Goal: Communication & Community: Share content

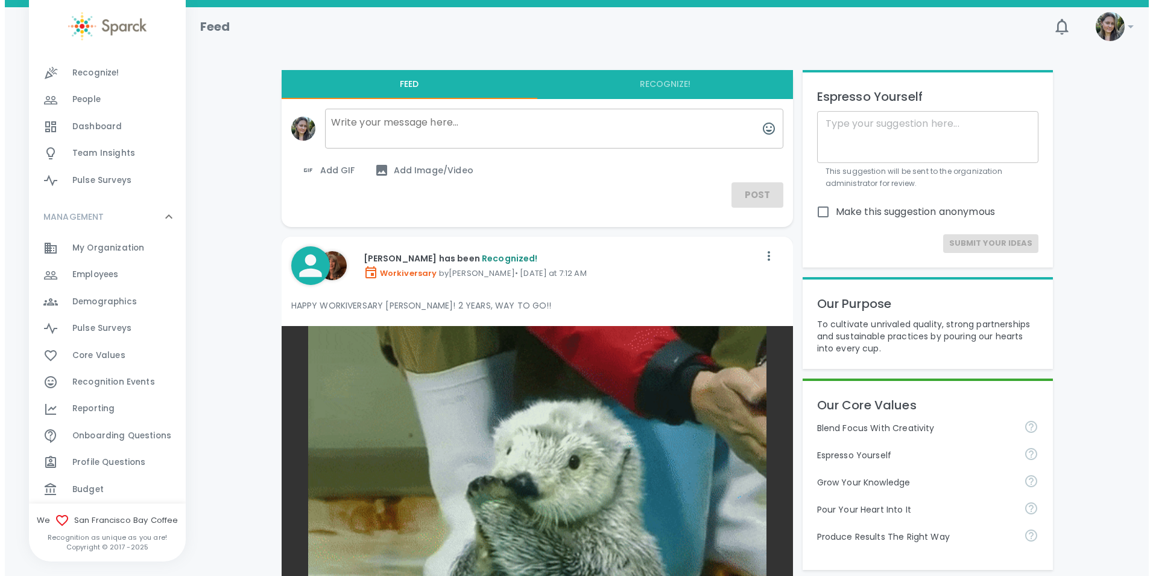
scroll to position [121, 0]
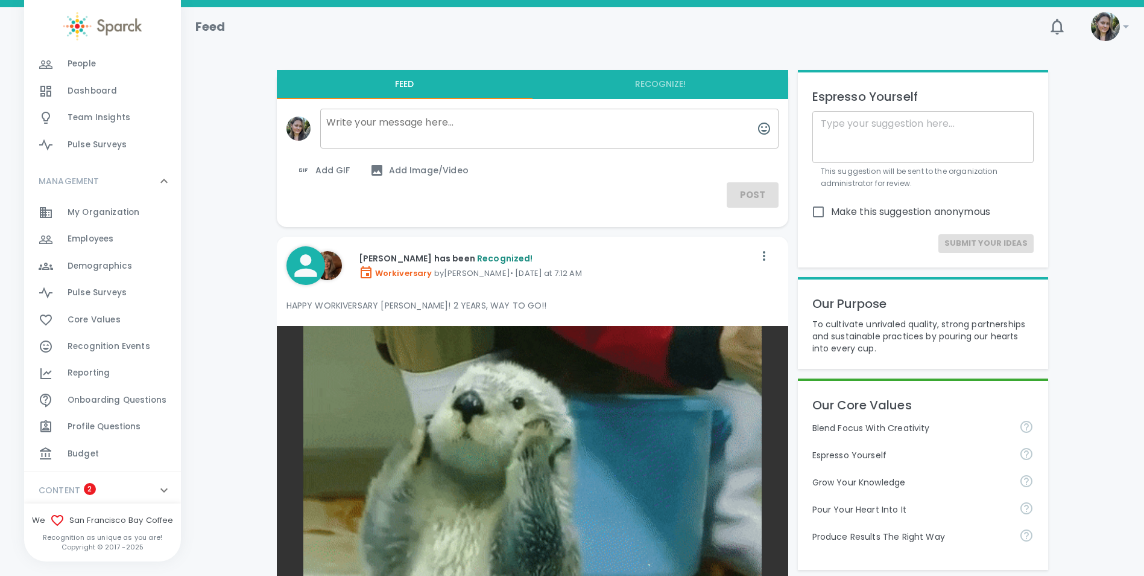
click at [112, 373] on div "Reporting 0" at bounding box center [124, 372] width 113 height 17
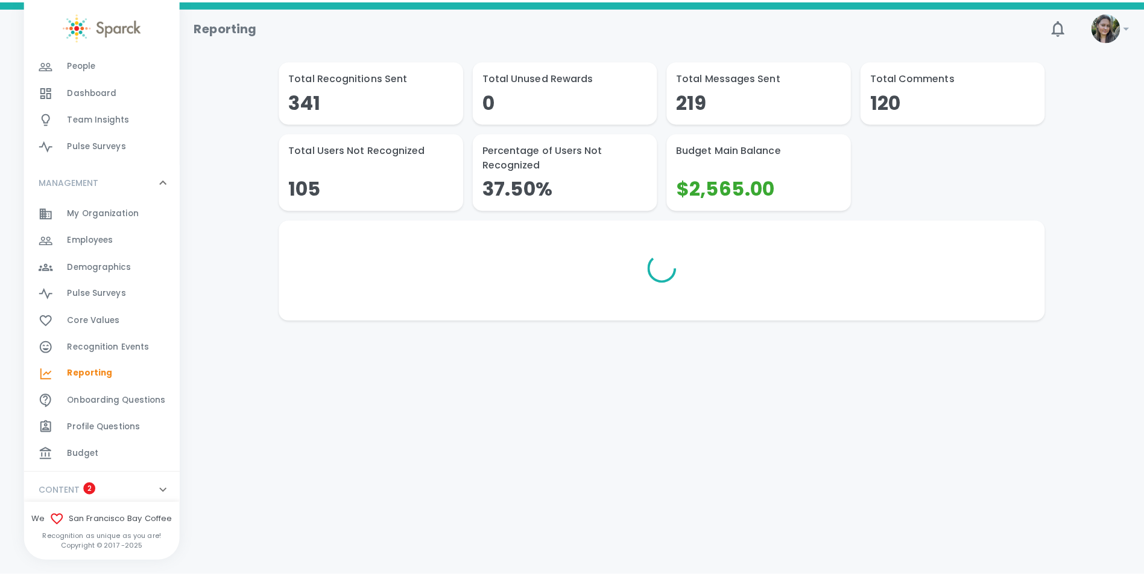
scroll to position [121, 0]
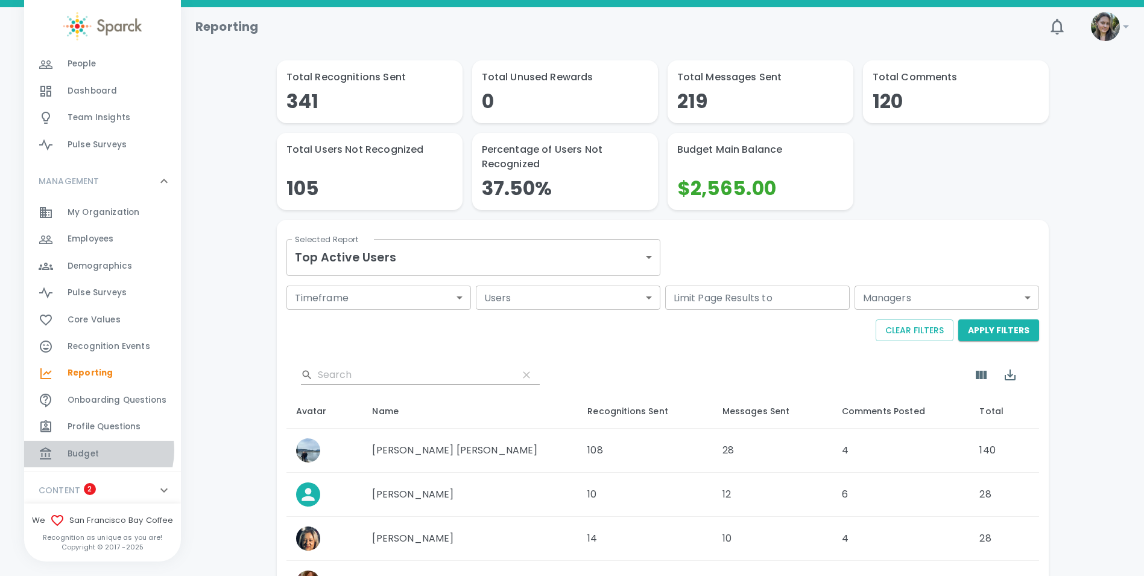
click at [95, 450] on span "Budget" at bounding box center [83, 454] width 31 height 12
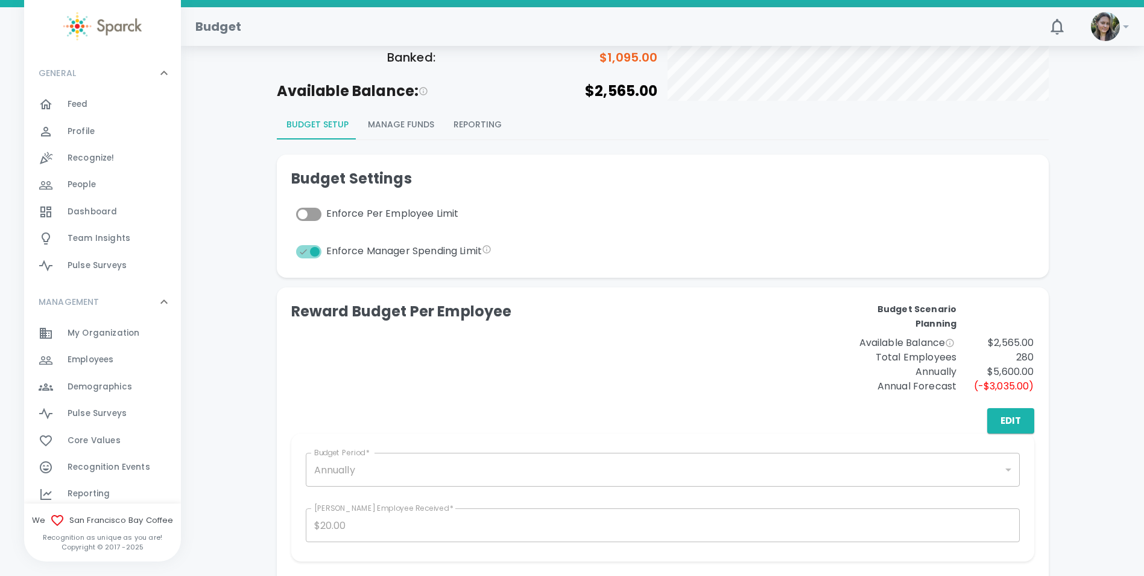
scroll to position [121, 0]
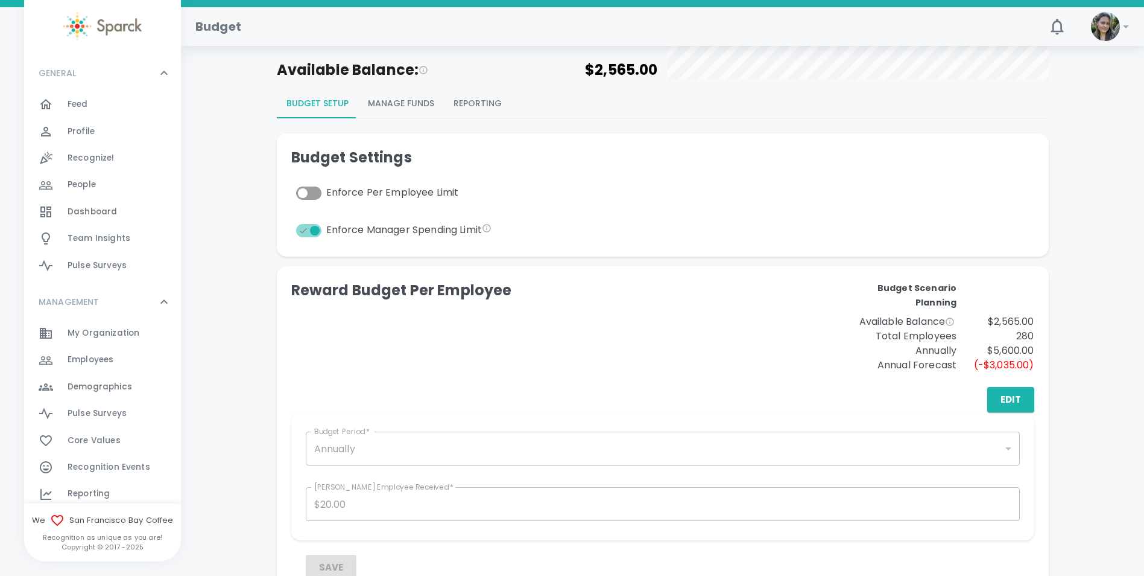
click at [480, 93] on button "Reporting" at bounding box center [478, 103] width 68 height 29
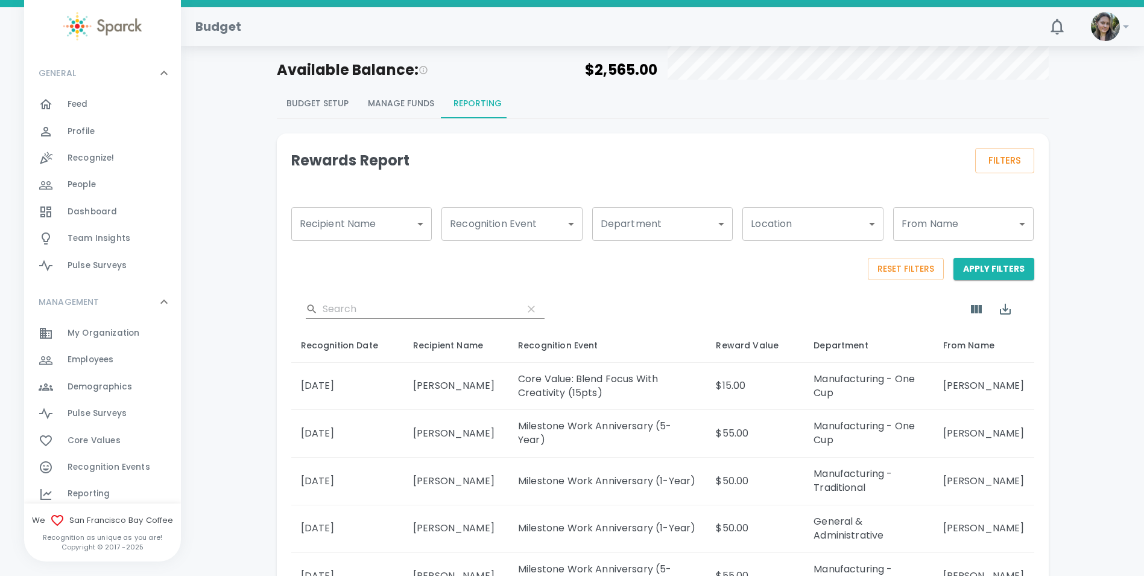
click at [96, 483] on div "Reporting 0" at bounding box center [102, 493] width 157 height 27
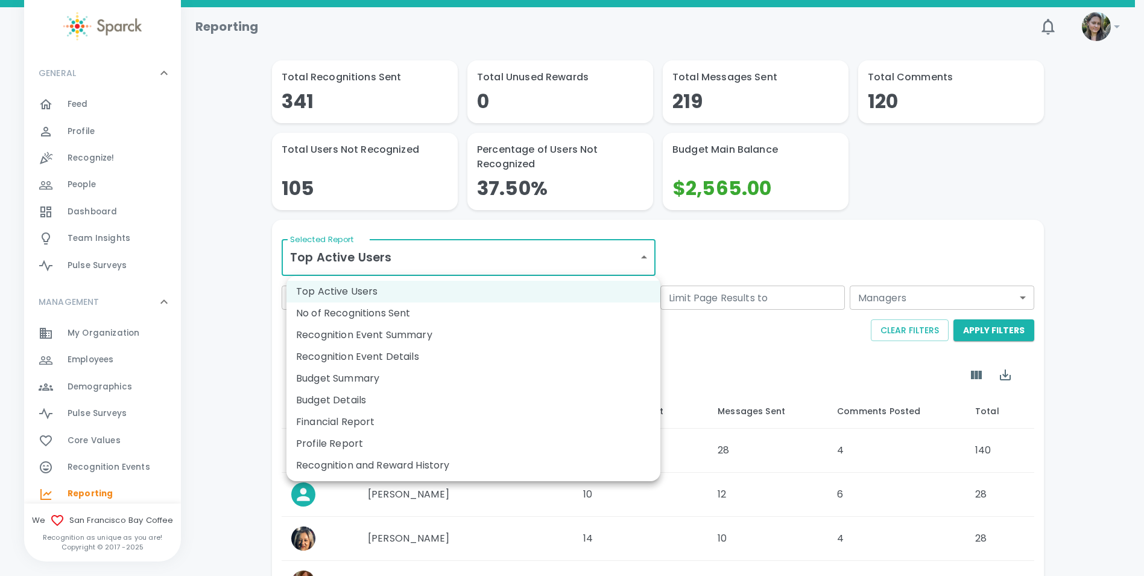
click at [501, 264] on body "Skip Navigation Reporting ! GENERAL 0 Feed 0 Profile 0 Recognize! 0 People 0 Da…" at bounding box center [572, 486] width 1144 height 973
click at [399, 470] on li "Recognition and Reward History" at bounding box center [474, 465] width 374 height 22
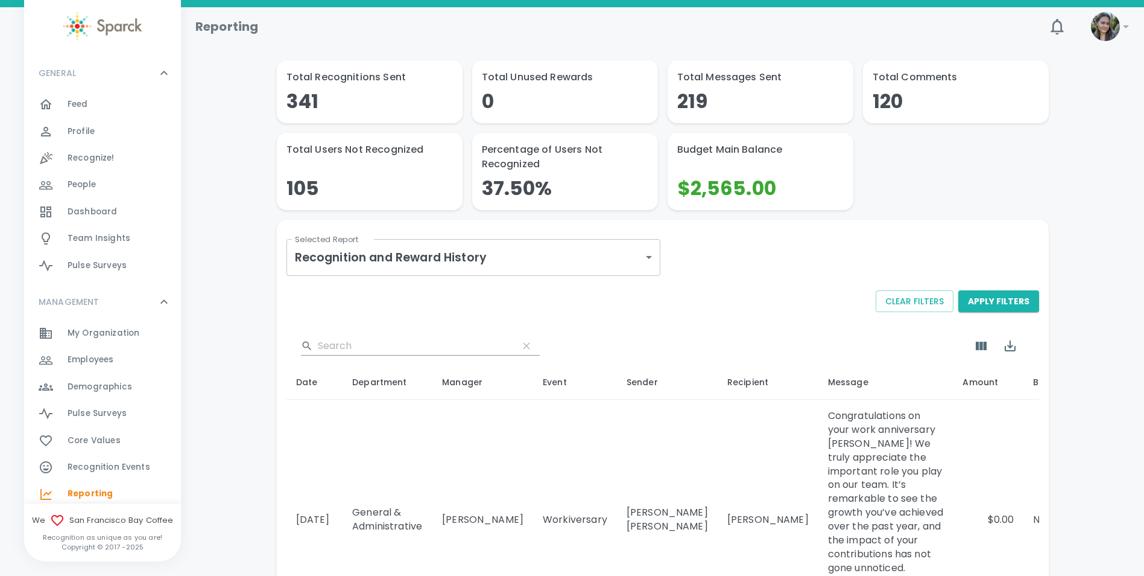
click at [98, 100] on div "Feed 0" at bounding box center [124, 104] width 113 height 17
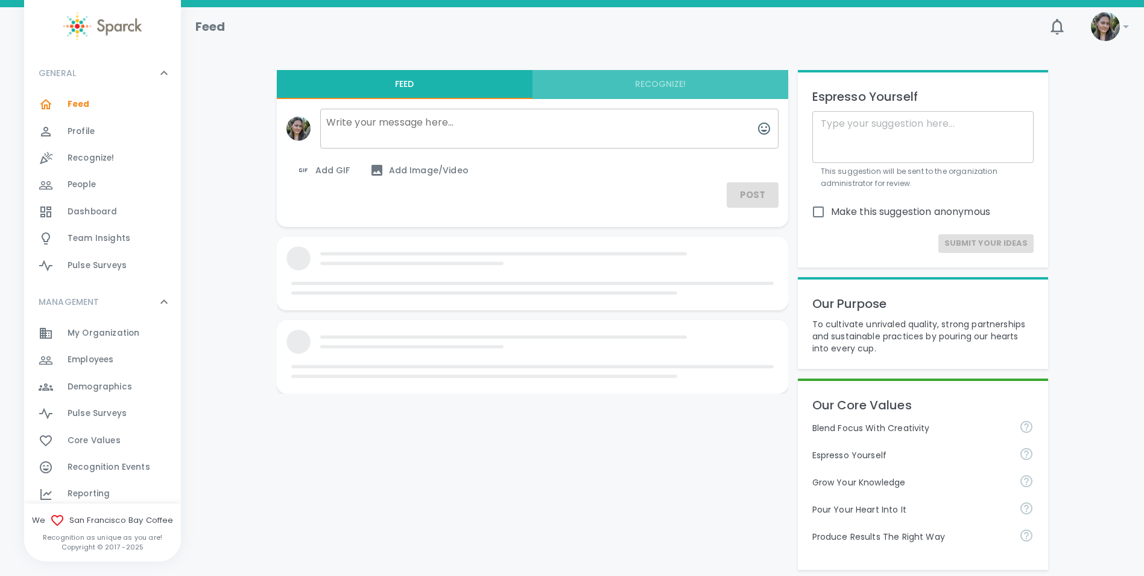
click at [662, 80] on button "Recognize!" at bounding box center [661, 84] width 256 height 29
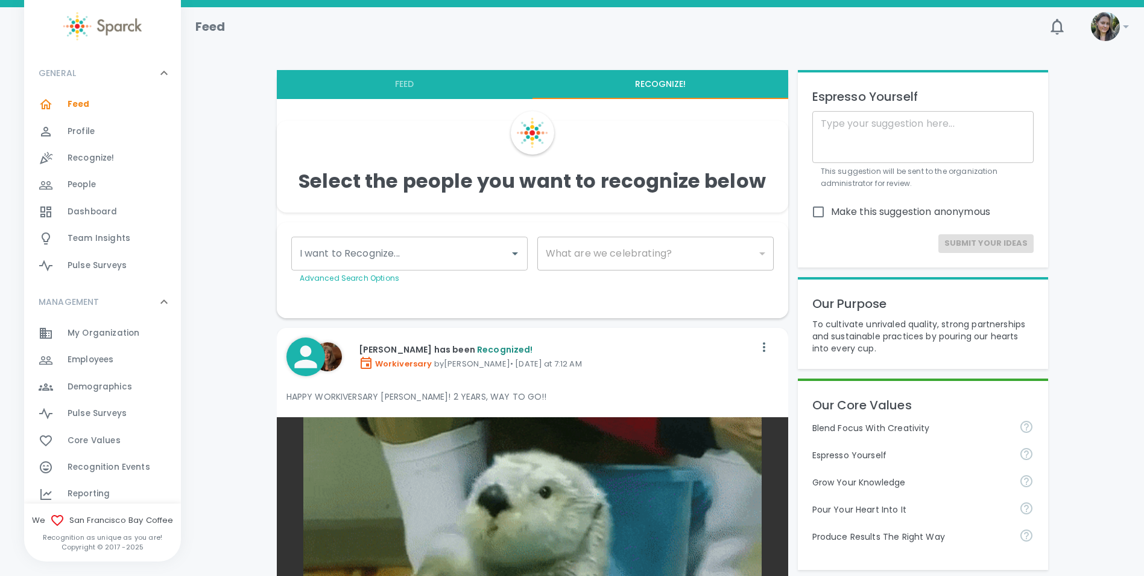
click at [412, 255] on input "I want to Recognize..." at bounding box center [401, 253] width 208 height 23
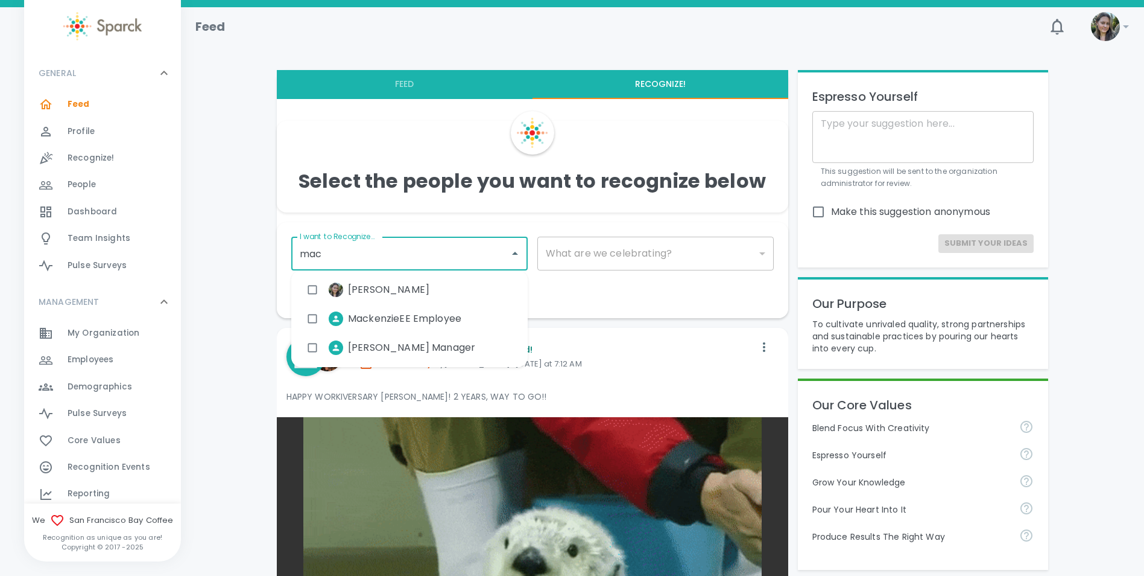
type input "[PERSON_NAME]"
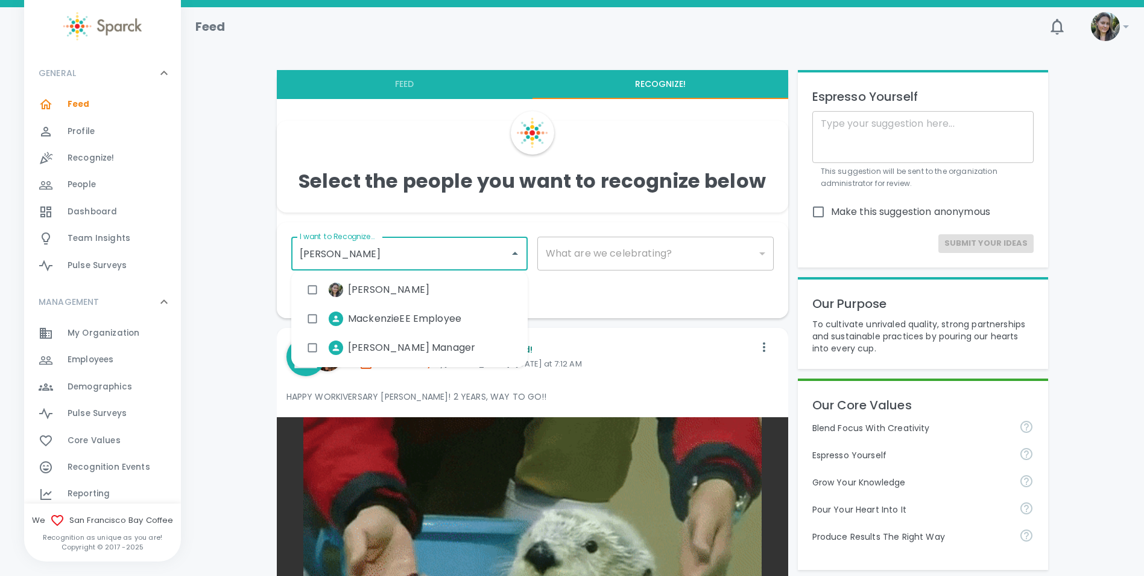
click at [412, 319] on span "MackenzieEE Employee" at bounding box center [404, 318] width 113 height 14
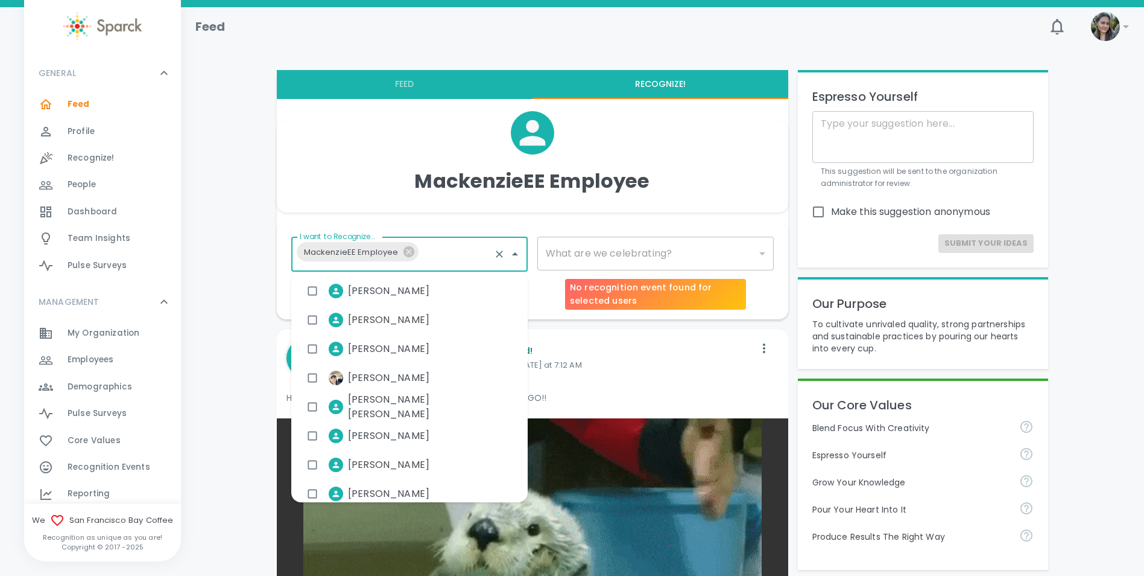
click at [643, 253] on div "​" at bounding box center [656, 253] width 236 height 34
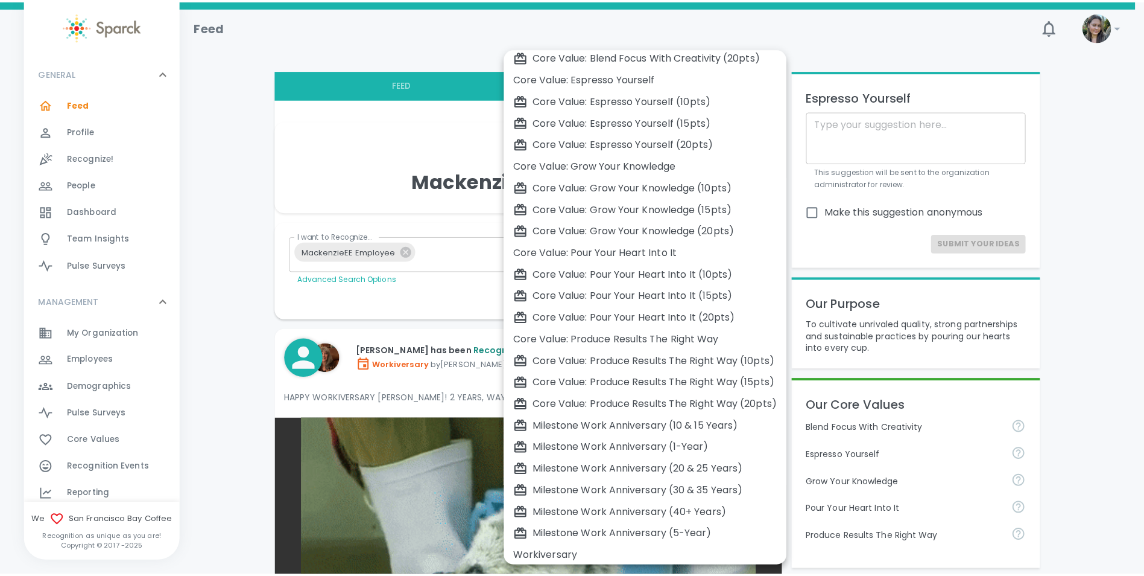
scroll to position [187, 0]
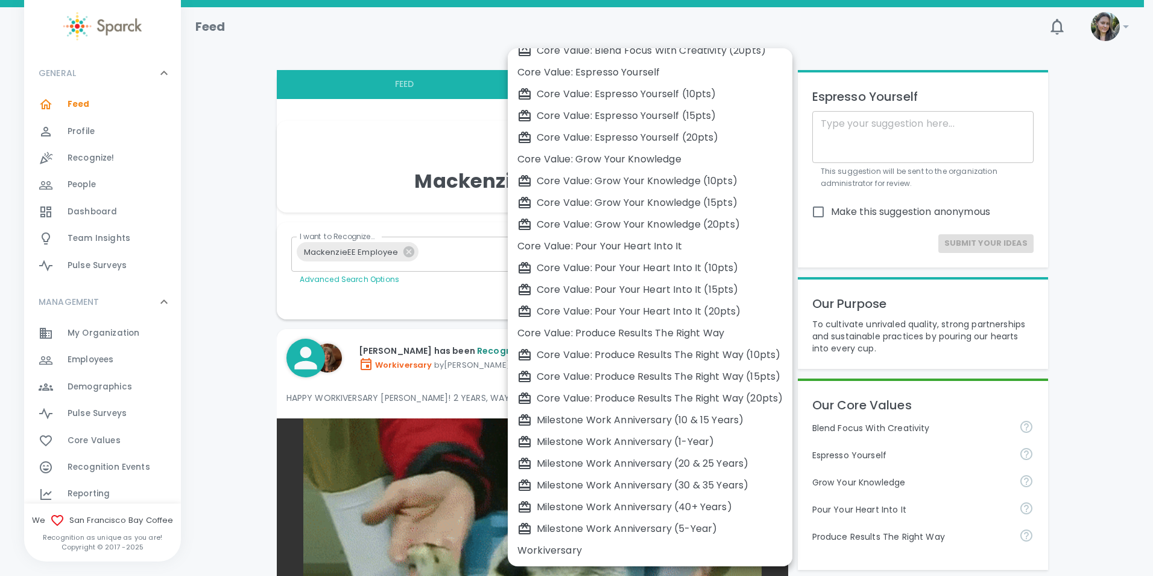
click at [358, 145] on div at bounding box center [576, 288] width 1153 height 576
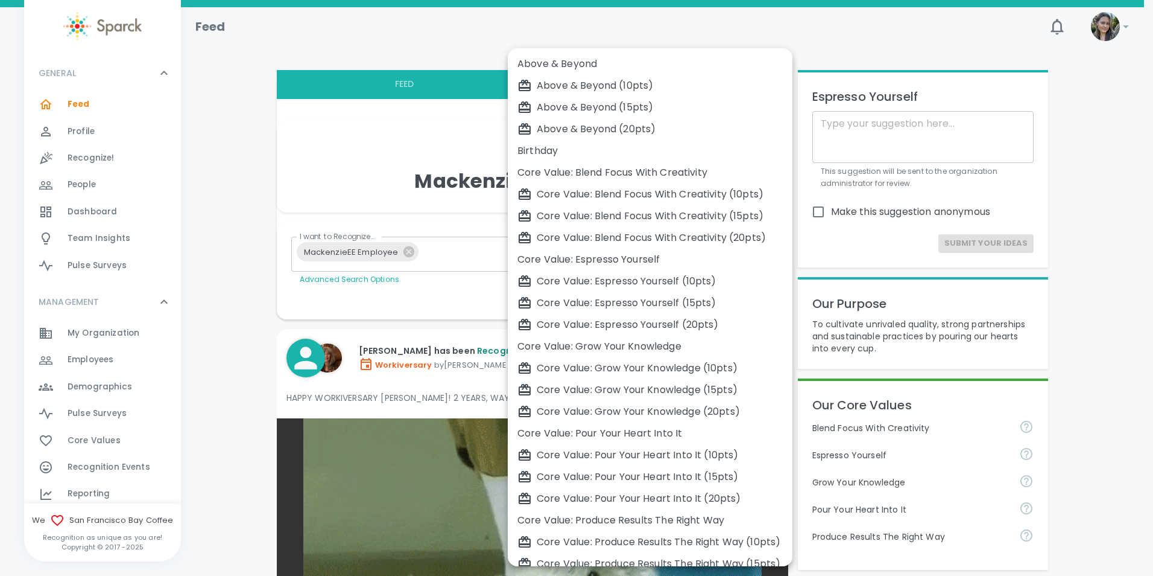
click at [565, 154] on div "Birthday" at bounding box center [650, 151] width 265 height 14
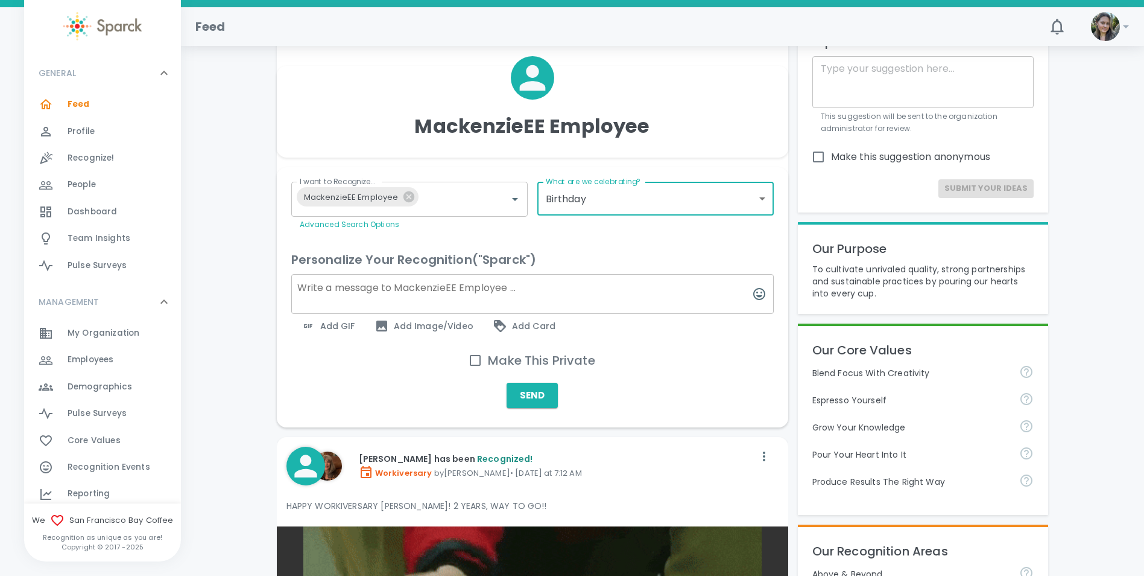
scroll to position [60, 0]
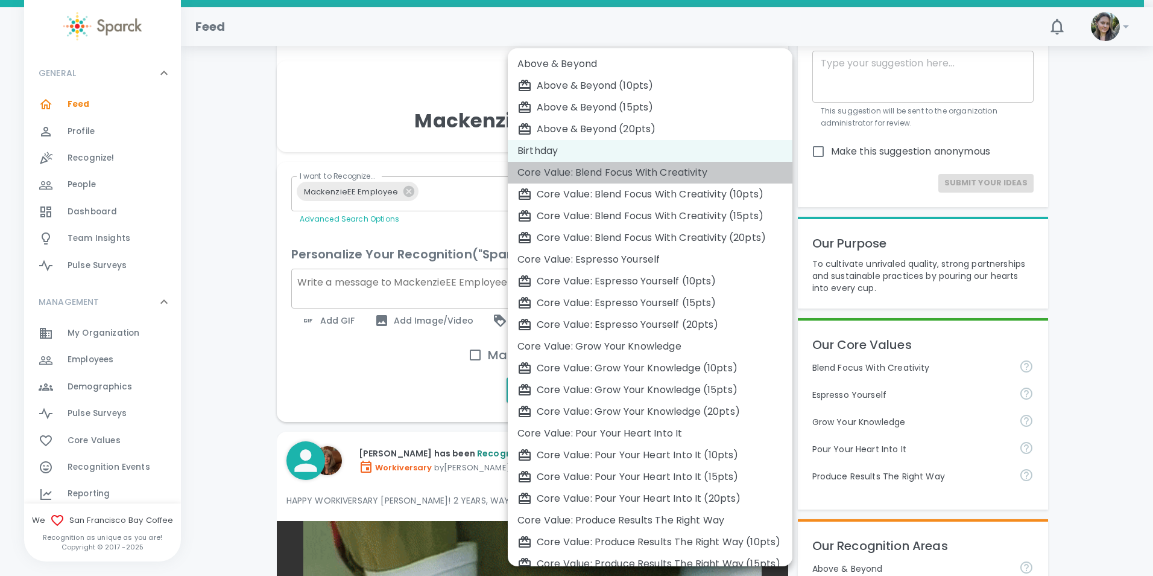
click at [626, 179] on div "Core Value: Blend Focus With Creativity" at bounding box center [650, 172] width 265 height 14
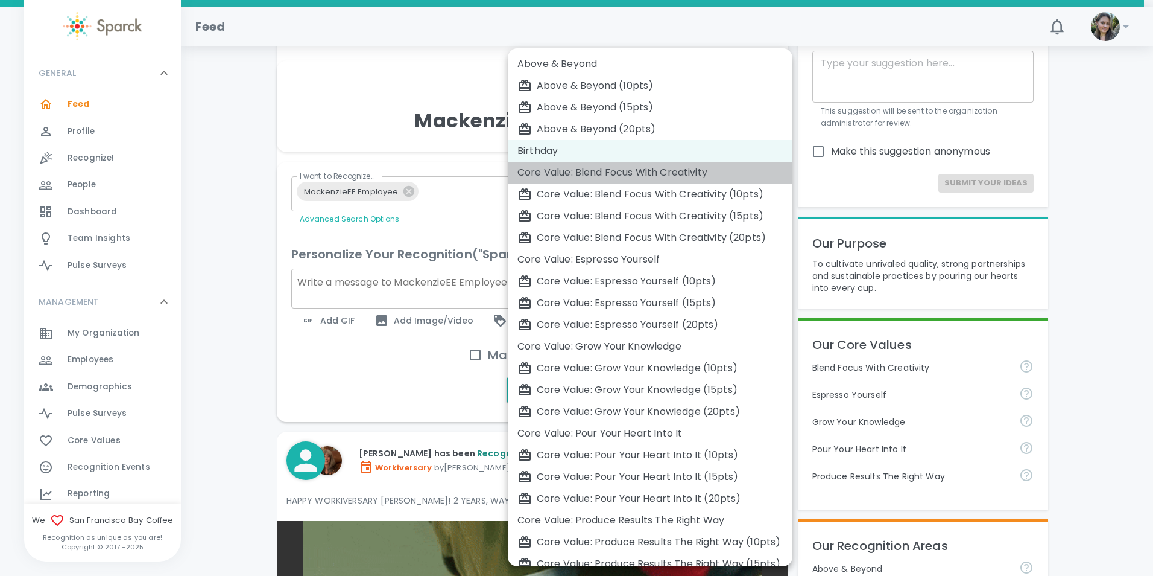
type input "2185"
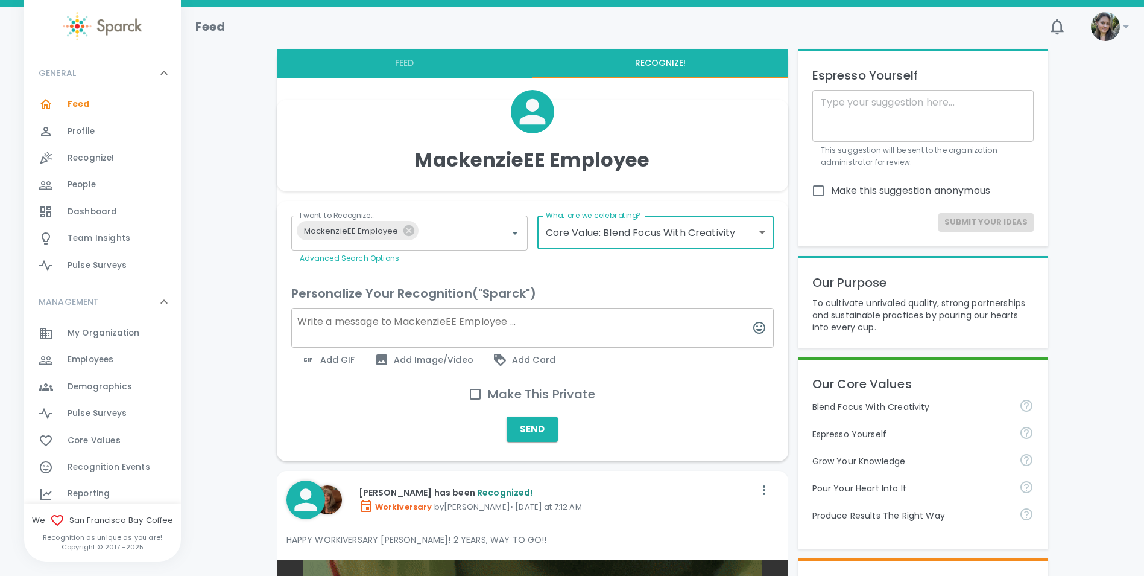
scroll to position [0, 0]
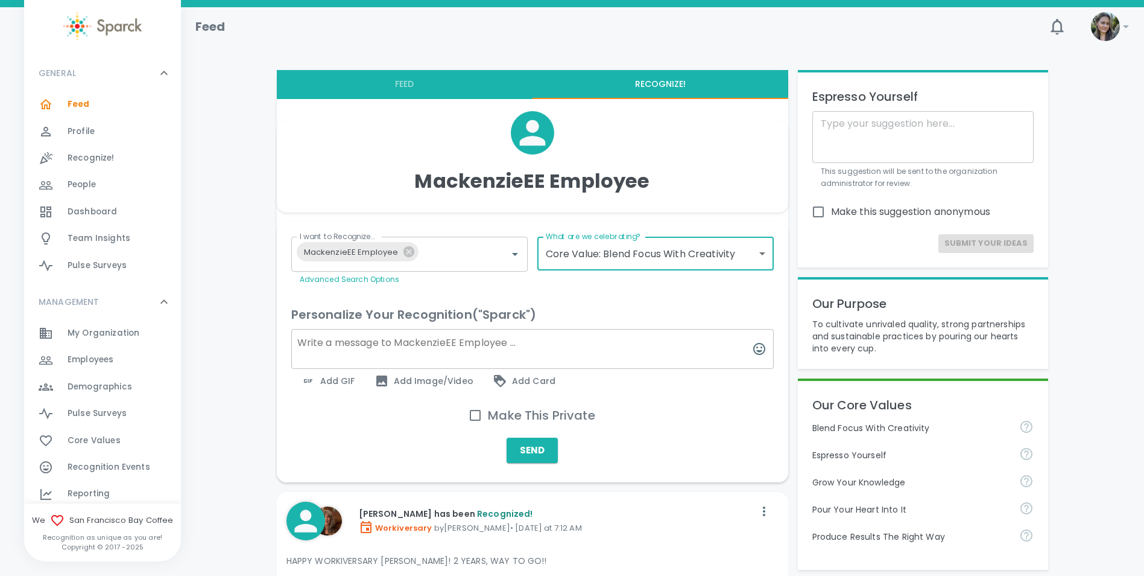
click at [1111, 28] on img at bounding box center [1105, 26] width 29 height 29
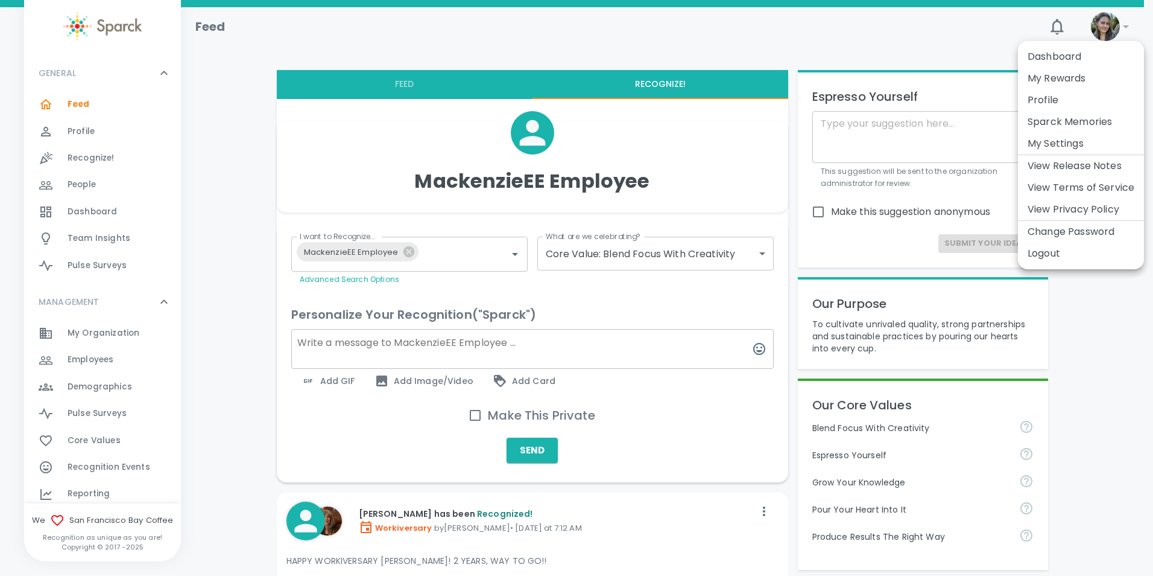
click at [651, 428] on div at bounding box center [576, 288] width 1153 height 576
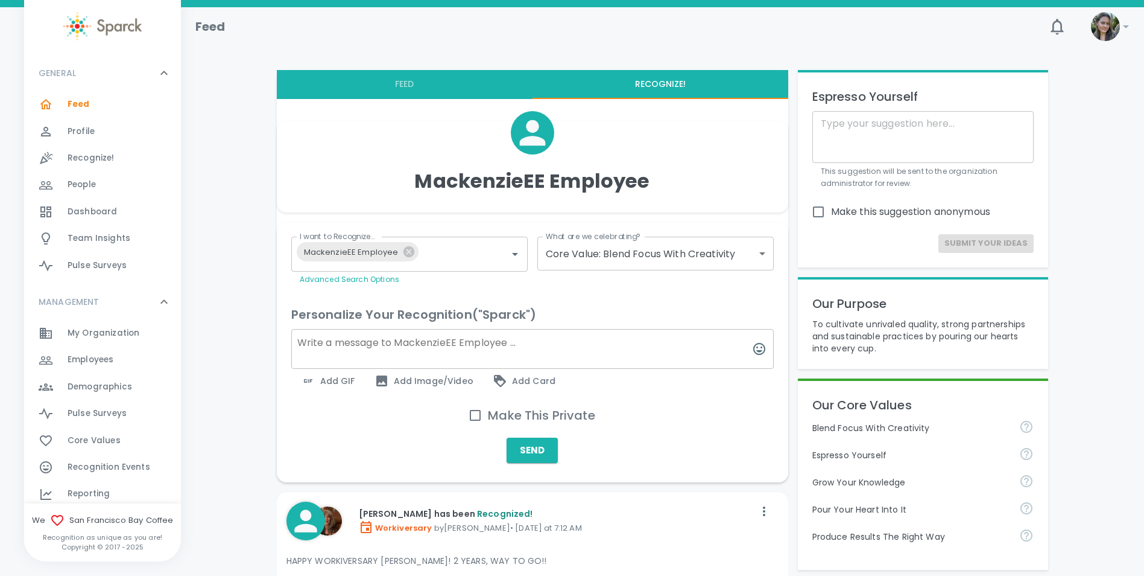
click at [1112, 22] on img at bounding box center [1105, 26] width 29 height 29
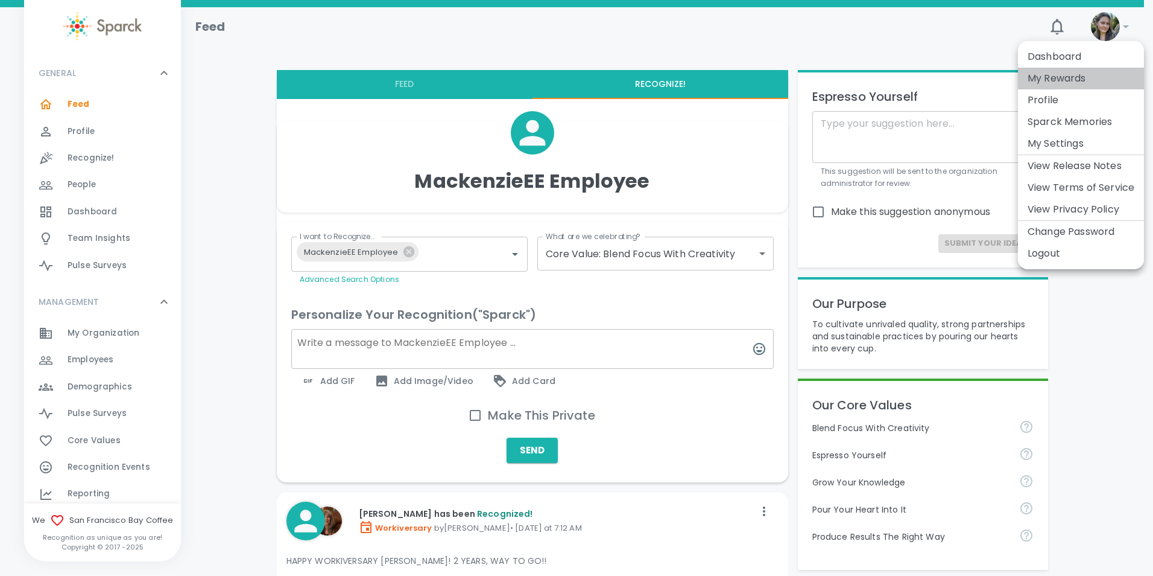
click at [1077, 80] on li "My Rewards" at bounding box center [1081, 79] width 126 height 22
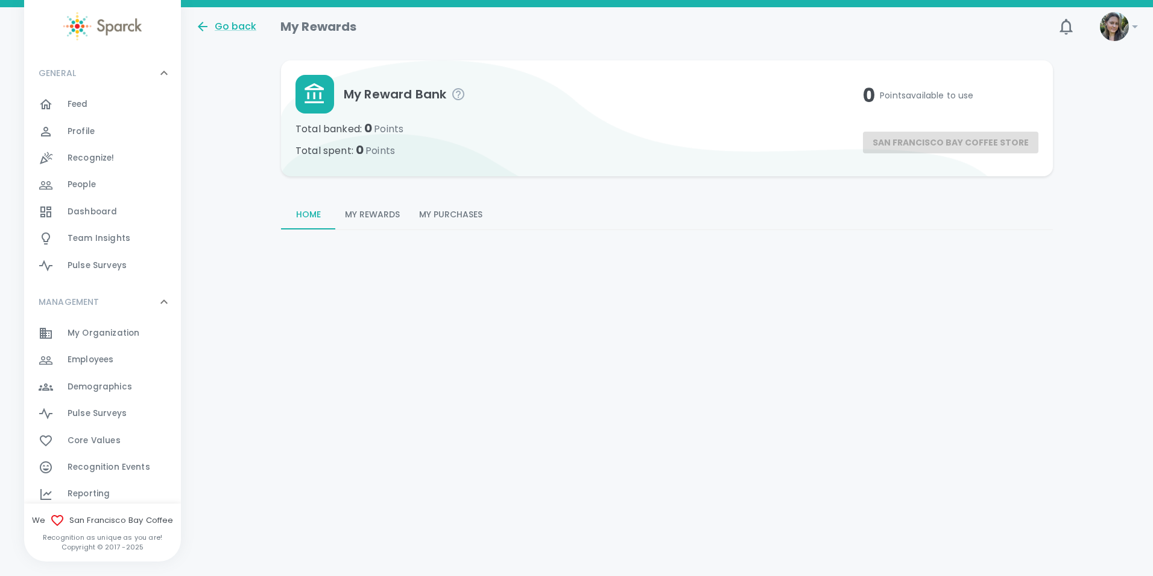
click at [363, 212] on button "My Rewards" at bounding box center [372, 214] width 74 height 29
click at [1124, 34] on img at bounding box center [1114, 26] width 29 height 29
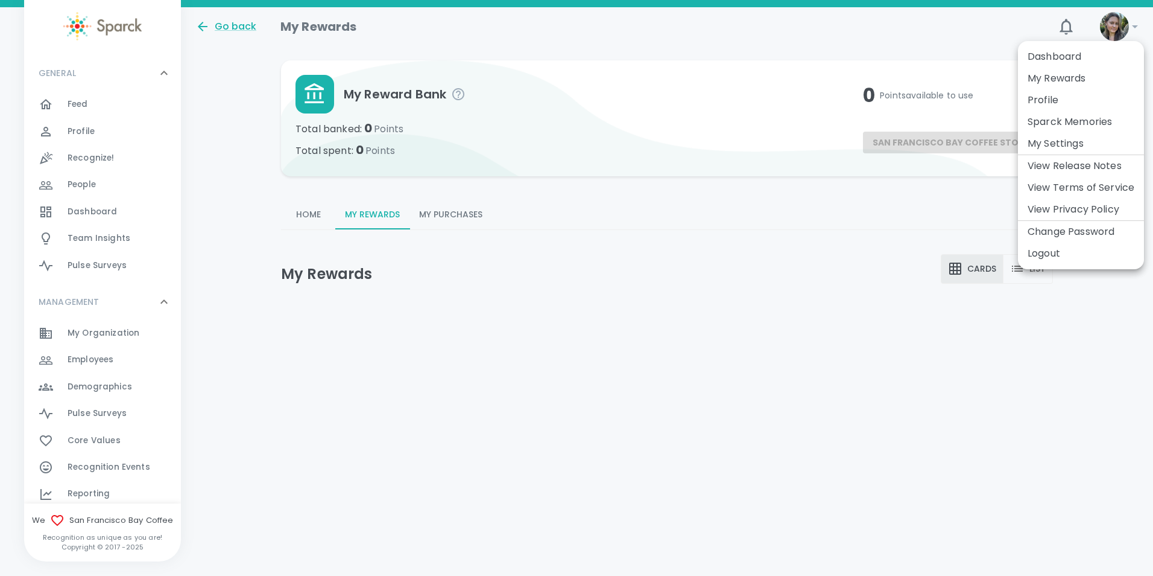
click at [1073, 119] on li "Sparck Memories" at bounding box center [1081, 122] width 126 height 22
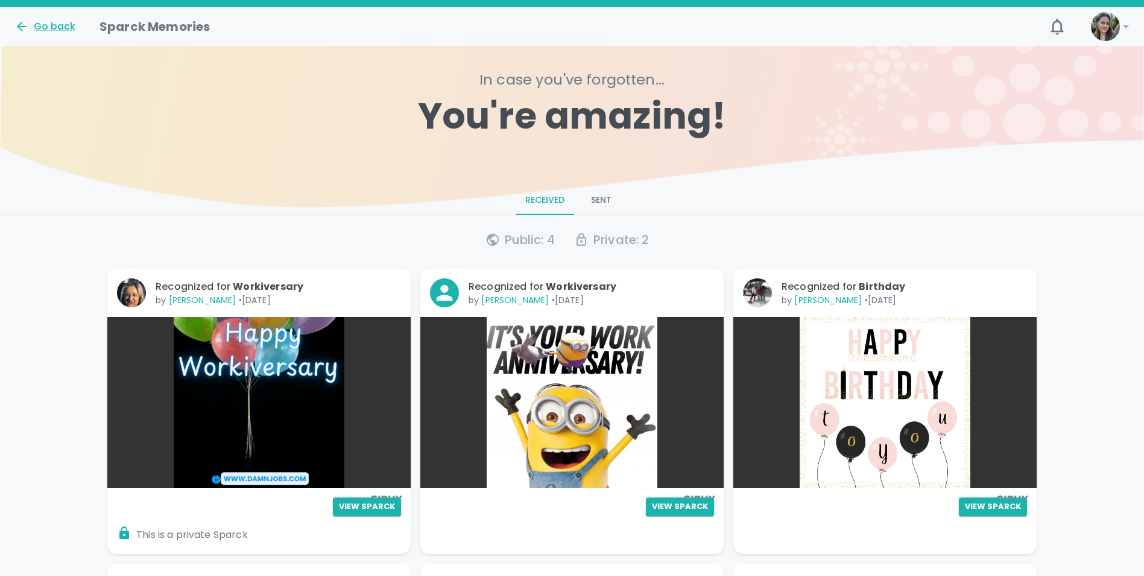
click at [606, 200] on button "Sent" at bounding box center [601, 200] width 54 height 29
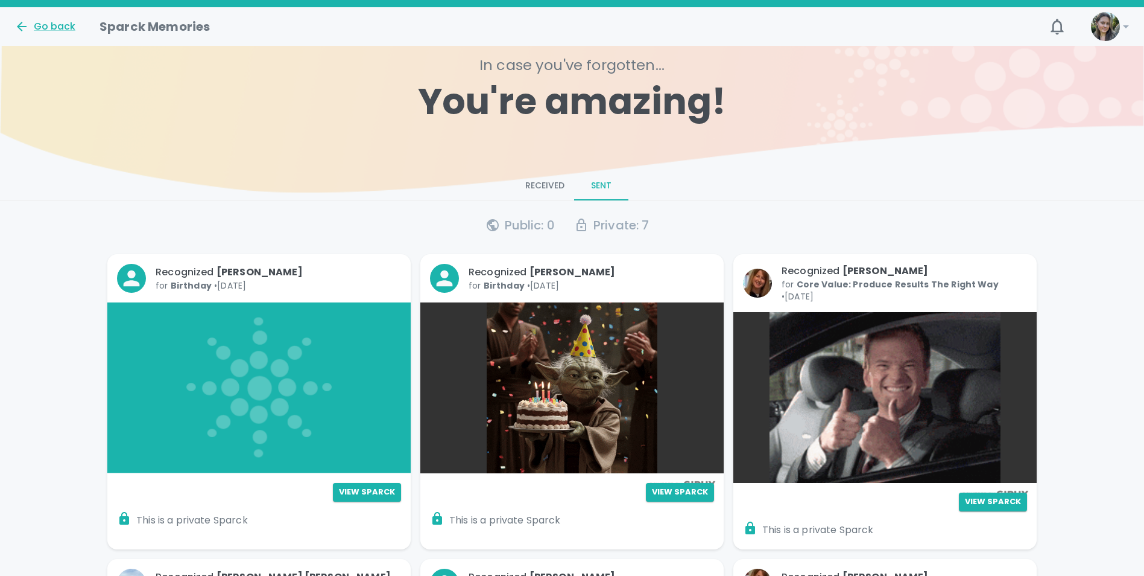
scroll to position [60, 0]
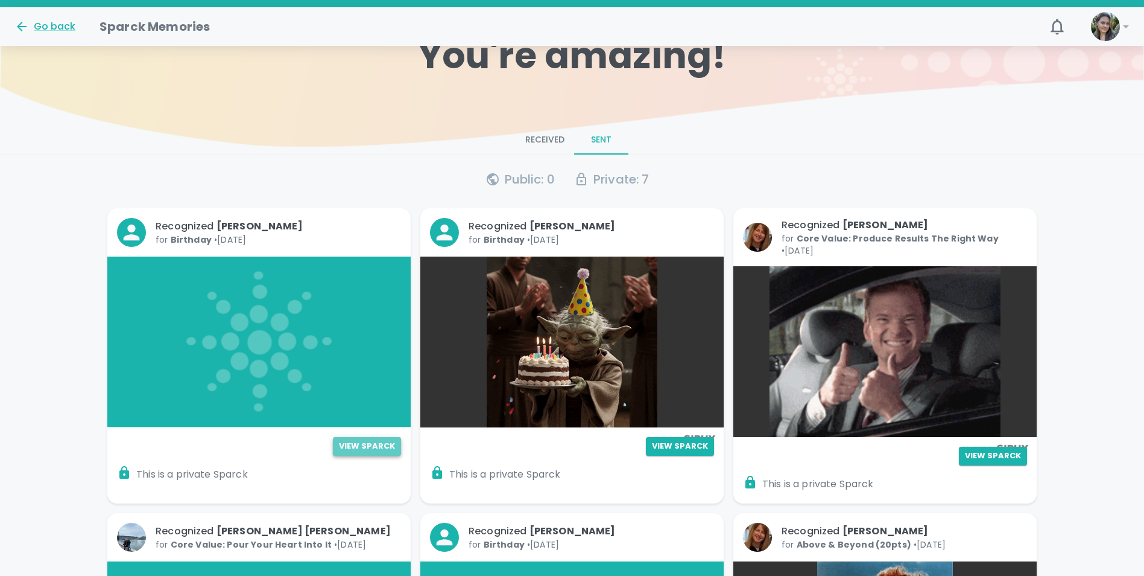
click at [369, 454] on button "View Sparck" at bounding box center [367, 446] width 68 height 19
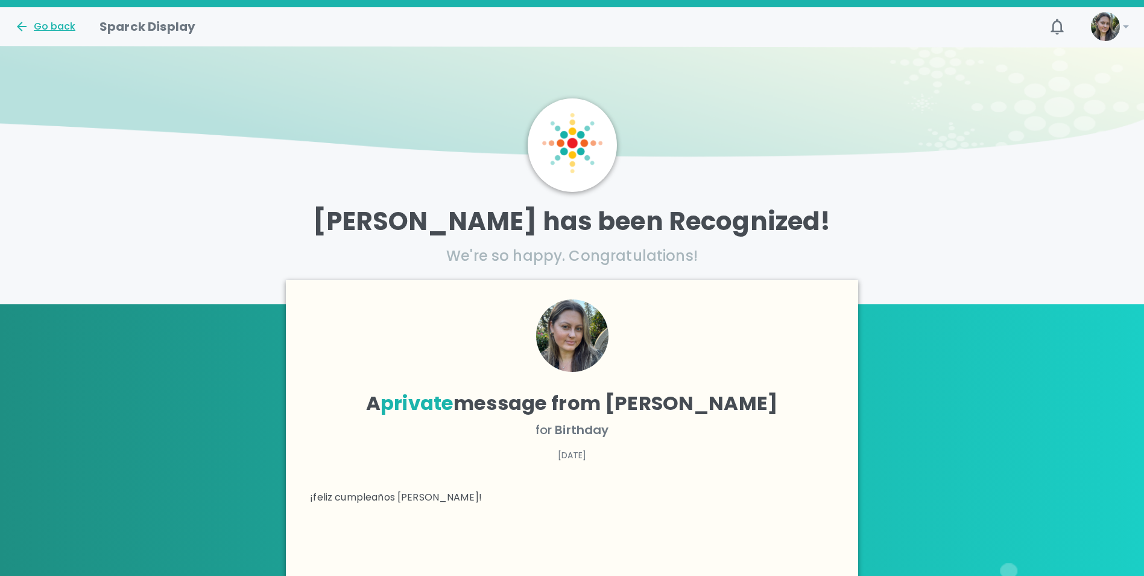
click at [68, 31] on div "Go back" at bounding box center [44, 26] width 61 height 14
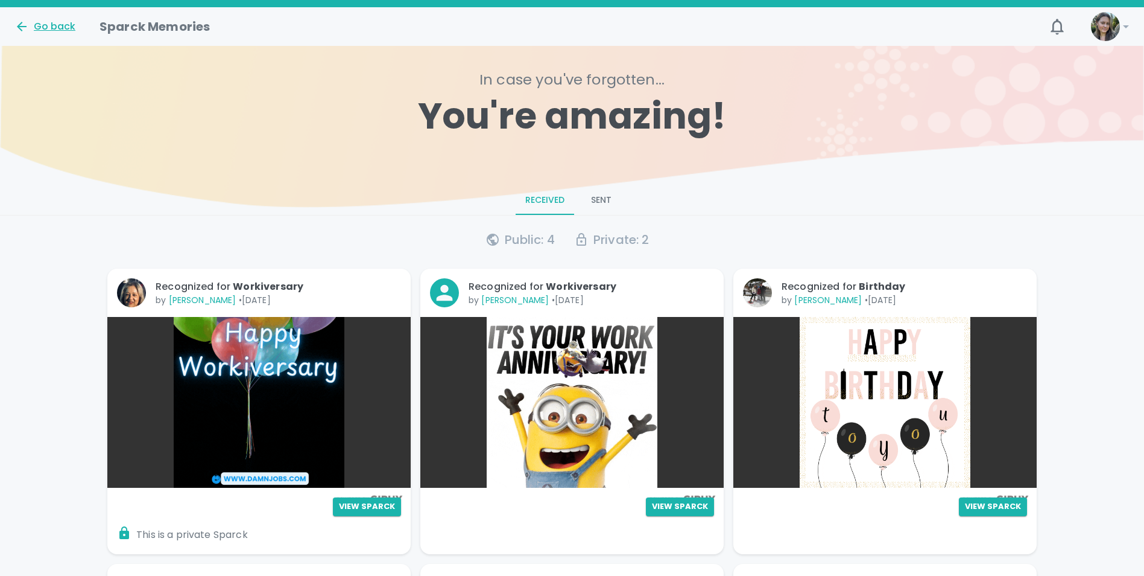
click at [56, 27] on div "Go back" at bounding box center [44, 26] width 61 height 14
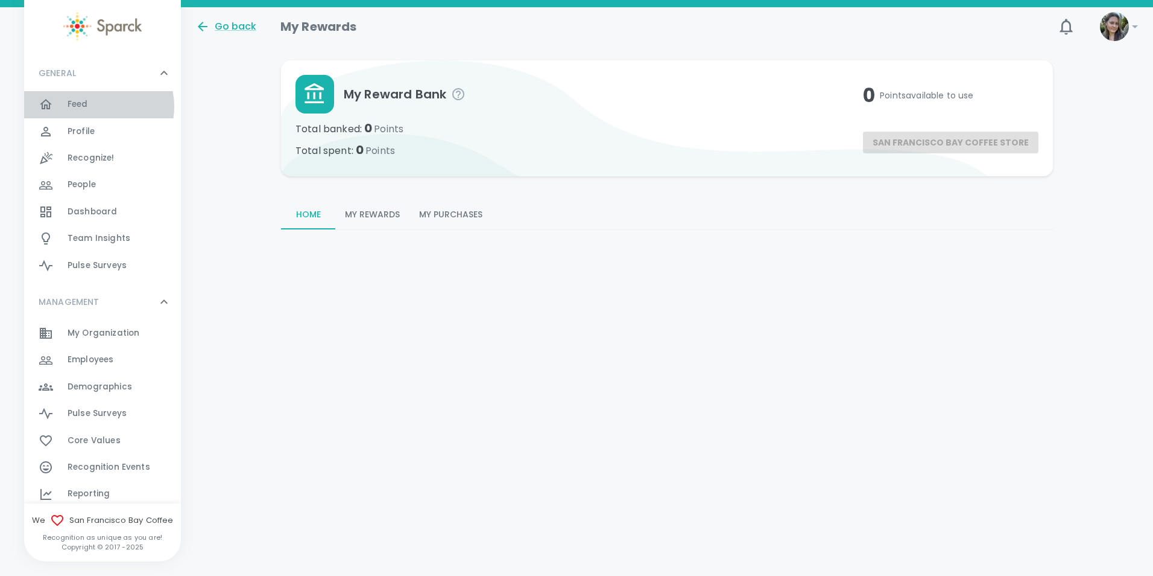
click at [97, 106] on div "Feed 0" at bounding box center [124, 104] width 113 height 17
